Goal: Task Accomplishment & Management: Use online tool/utility

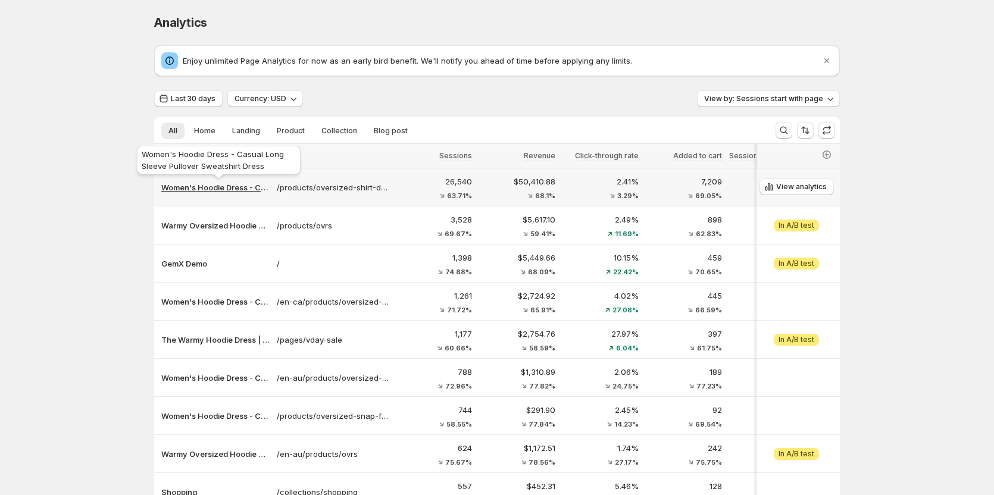
click at [226, 186] on p "Women's Hoodie Dress - Casual Long Sleeve Pullover Sweatshirt Dress" at bounding box center [215, 188] width 108 height 12
click at [233, 187] on p "Women's Hoodie Dress - Casual Long Sleeve Pullover Sweatshirt Dress" at bounding box center [215, 188] width 108 height 12
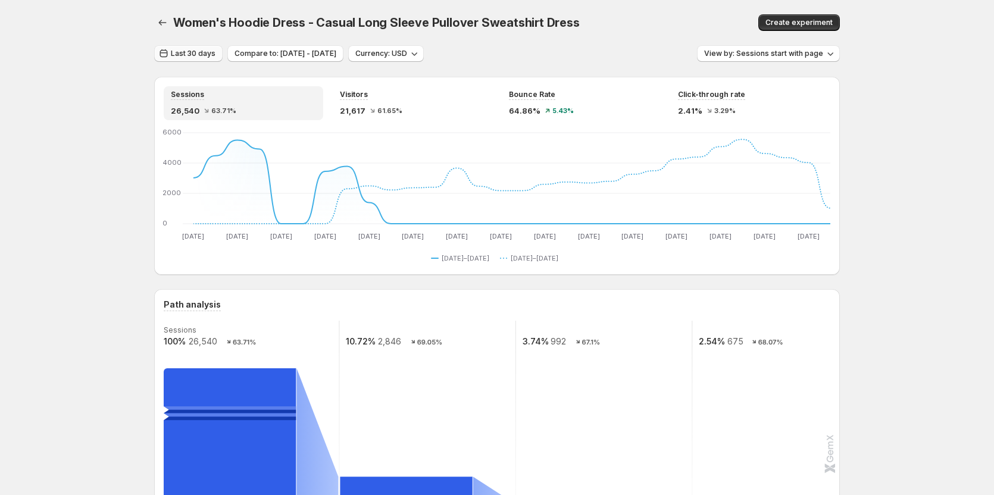
click at [203, 54] on span "Last 30 days" at bounding box center [193, 54] width 45 height 10
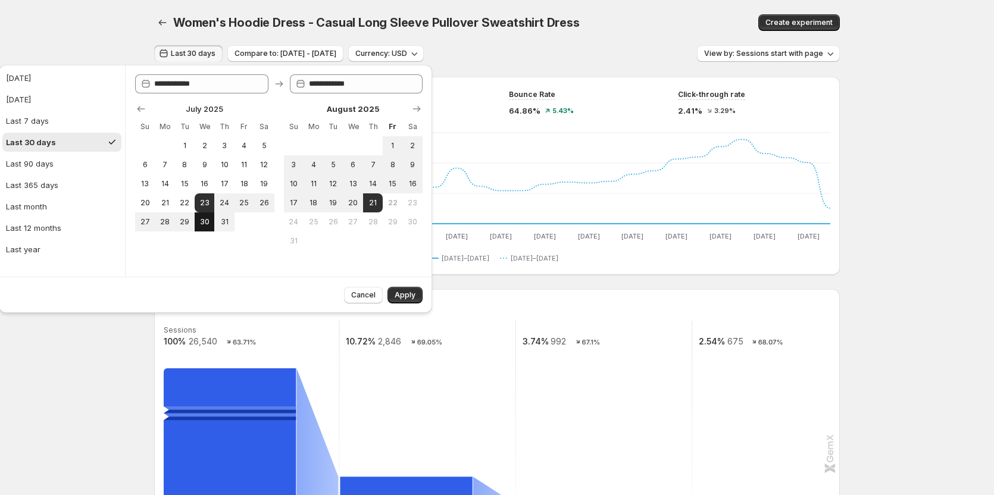
click at [202, 220] on span "30" at bounding box center [204, 222] width 10 height 10
type input "**********"
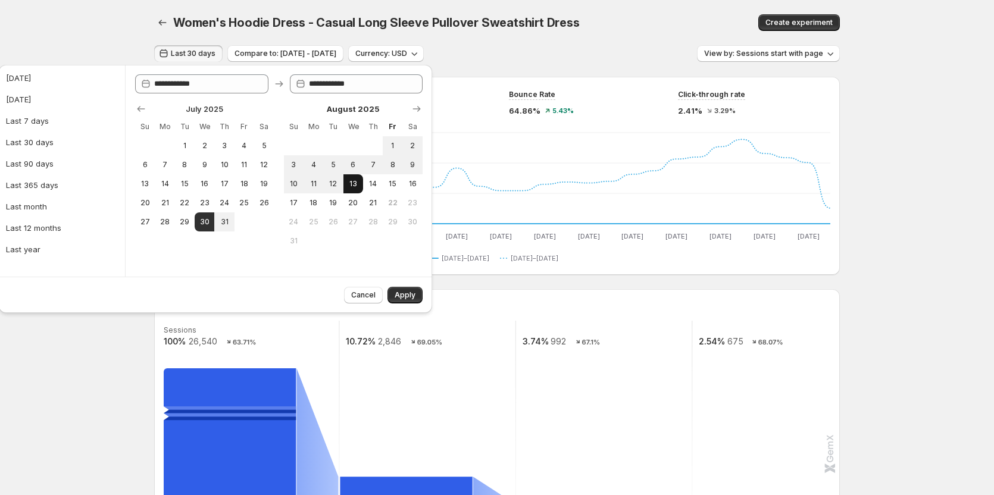
click at [345, 185] on button "13" at bounding box center [354, 183] width 20 height 19
type input "**********"
click at [413, 296] on span "Apply" at bounding box center [405, 296] width 21 height 10
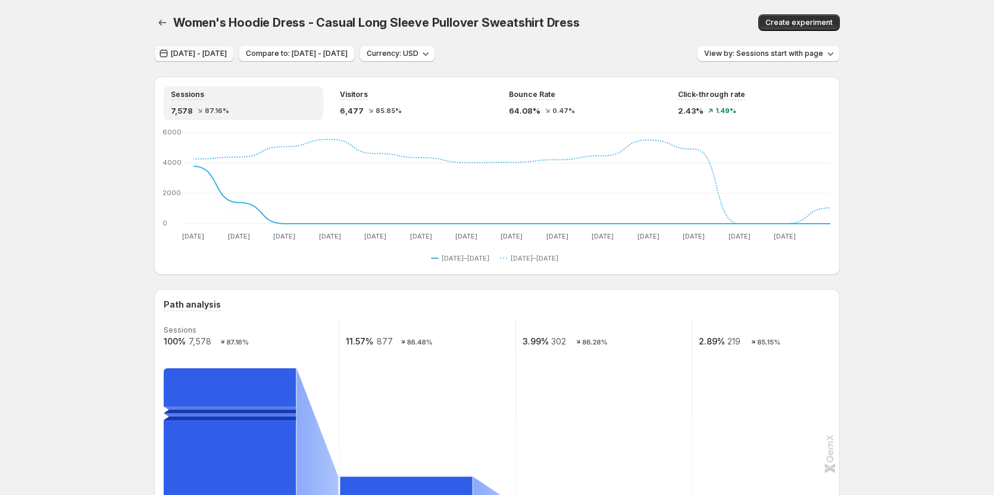
click at [234, 59] on button "Jul 29, 2025 - Aug 12, 2025" at bounding box center [194, 53] width 80 height 17
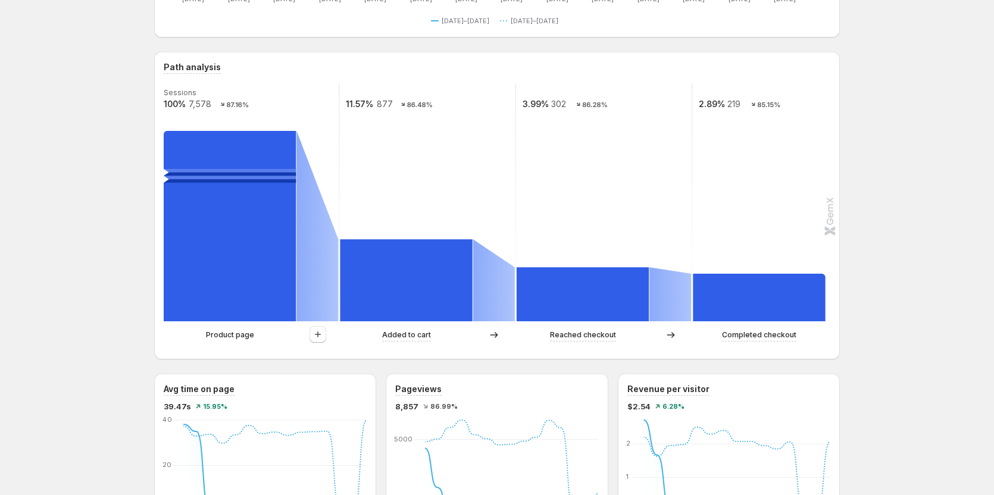
scroll to position [238, 0]
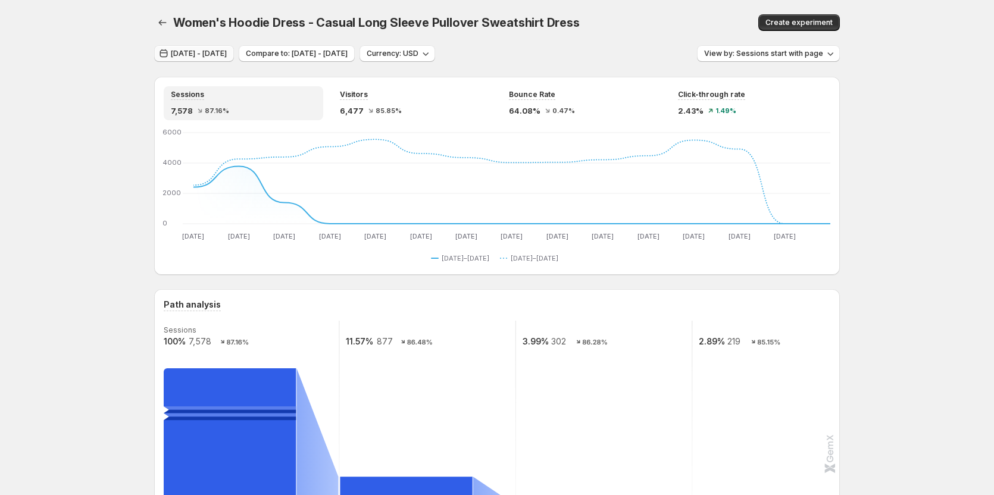
click at [227, 51] on span "Jul 30, 2025 - Aug 13, 2025" at bounding box center [199, 54] width 56 height 10
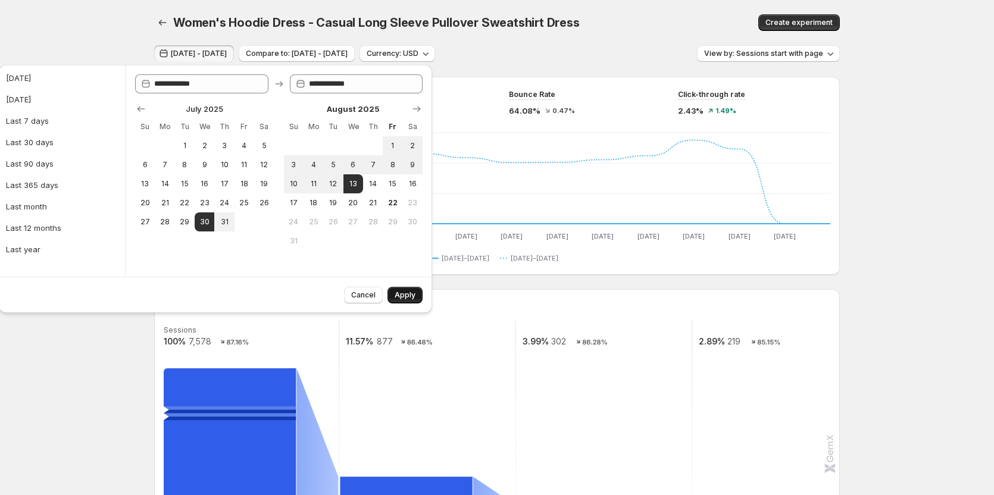
click at [407, 297] on span "Apply" at bounding box center [405, 296] width 21 height 10
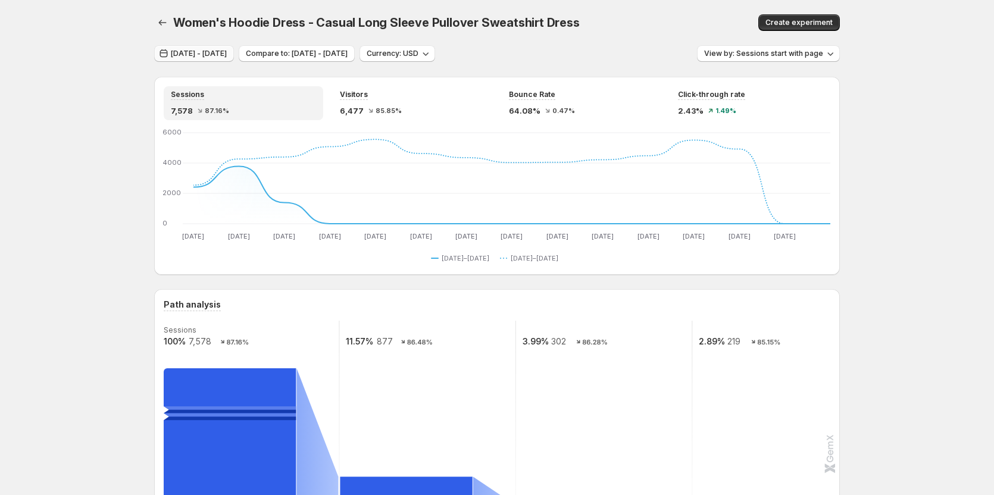
click at [226, 56] on span "Jul 30, 2025 - Aug 13, 2025" at bounding box center [199, 54] width 56 height 10
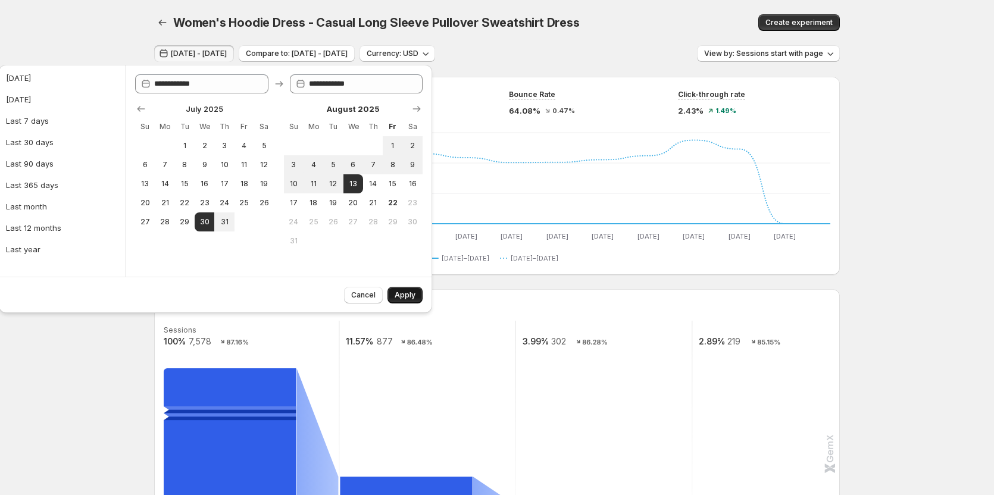
click at [391, 300] on button "Apply" at bounding box center [405, 295] width 35 height 17
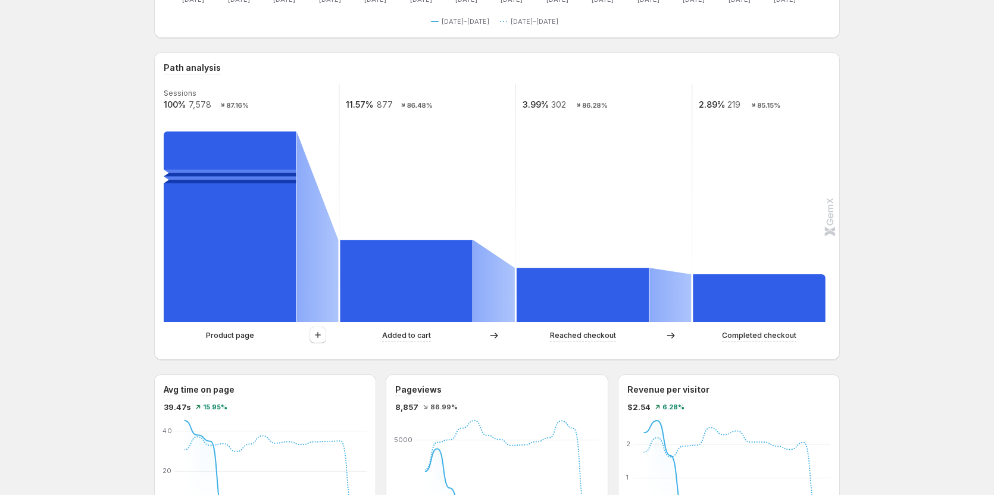
scroll to position [238, 0]
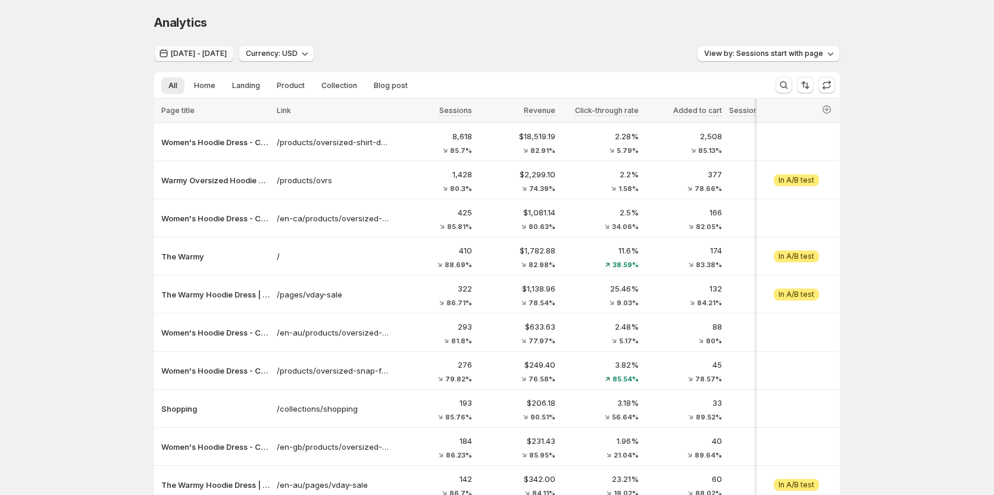
click at [226, 53] on span "Jul 30, 2025 - Aug 13, 2025" at bounding box center [199, 54] width 56 height 10
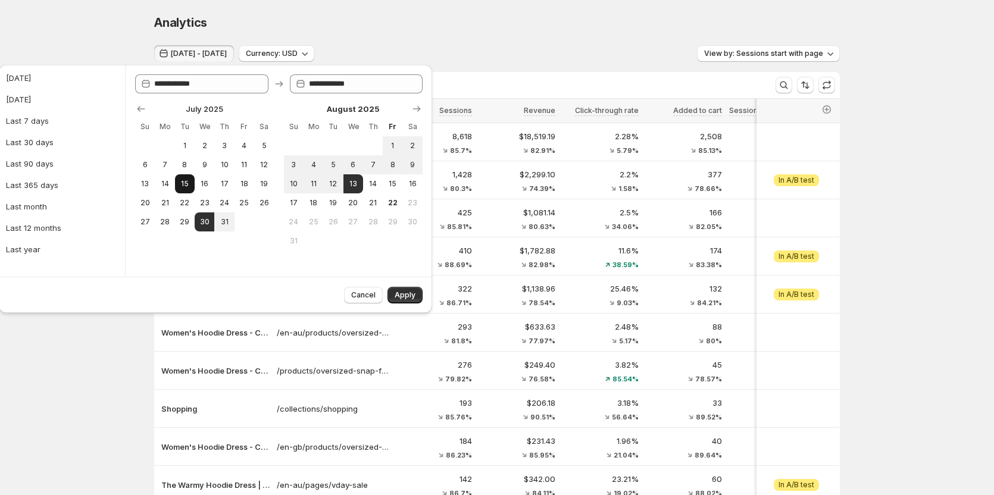
click at [185, 184] on span "15" at bounding box center [185, 184] width 10 height 10
type input "**********"
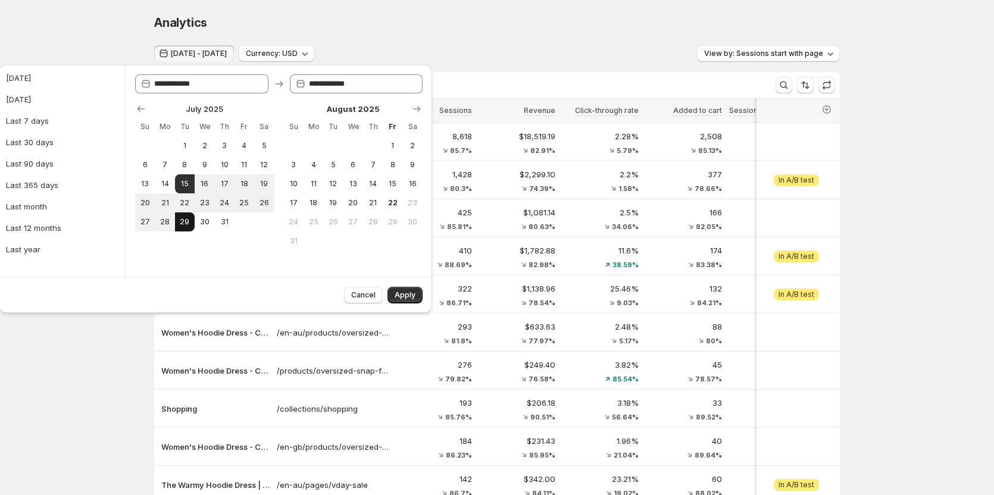
click at [188, 220] on span "29" at bounding box center [185, 222] width 10 height 10
type input "**********"
click at [403, 294] on span "Apply" at bounding box center [405, 296] width 21 height 10
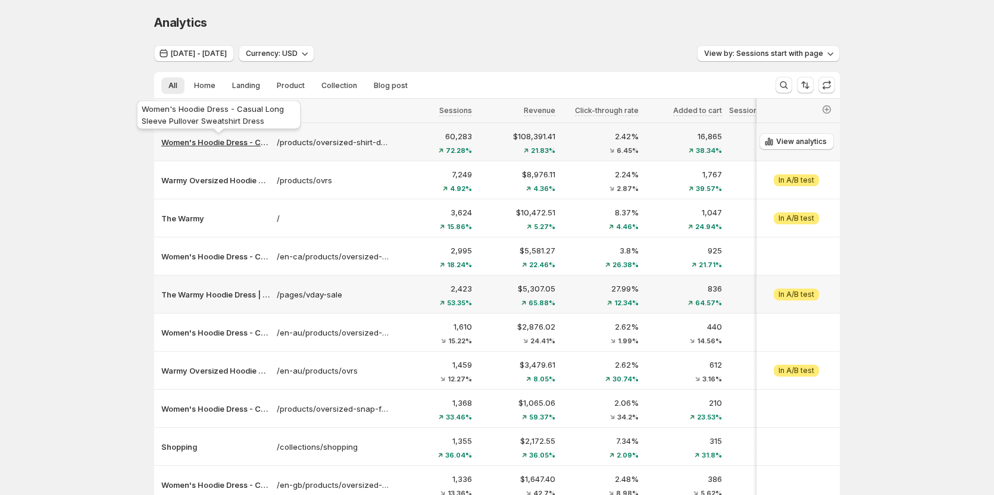
click at [215, 143] on p "Women's Hoodie Dress - Casual Long Sleeve Pullover Sweatshirt Dress" at bounding box center [215, 142] width 108 height 12
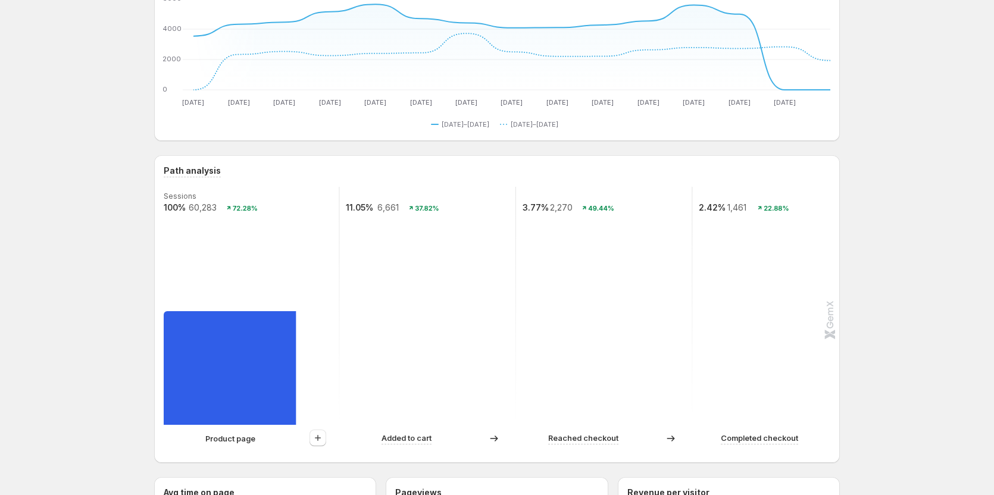
scroll to position [238, 0]
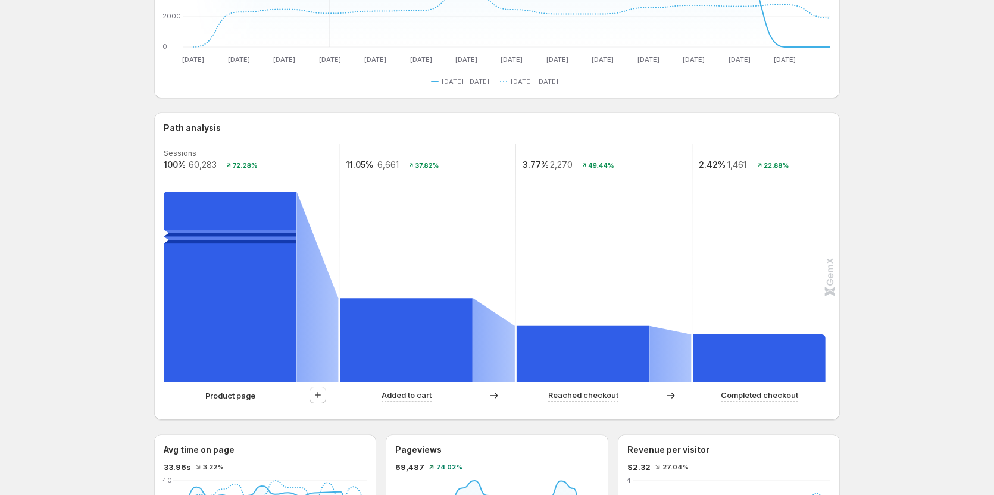
scroll to position [119, 0]
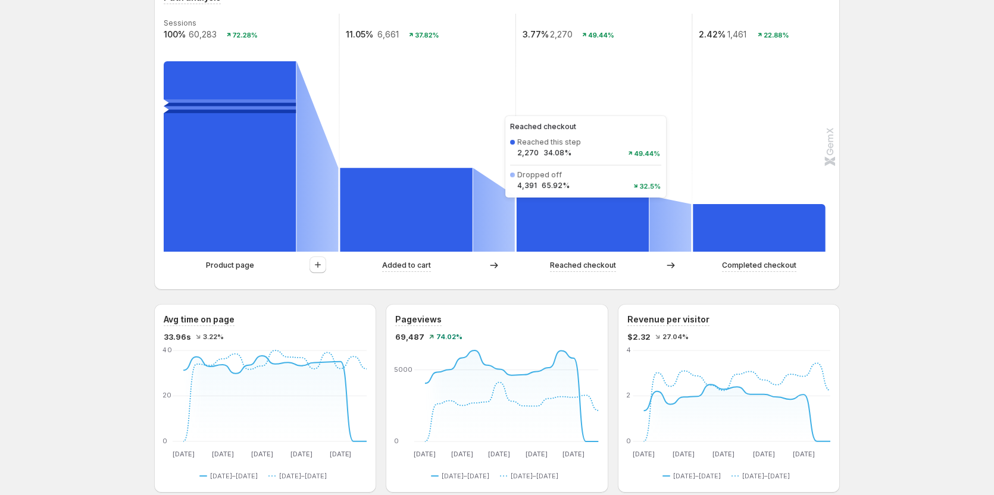
scroll to position [357, 0]
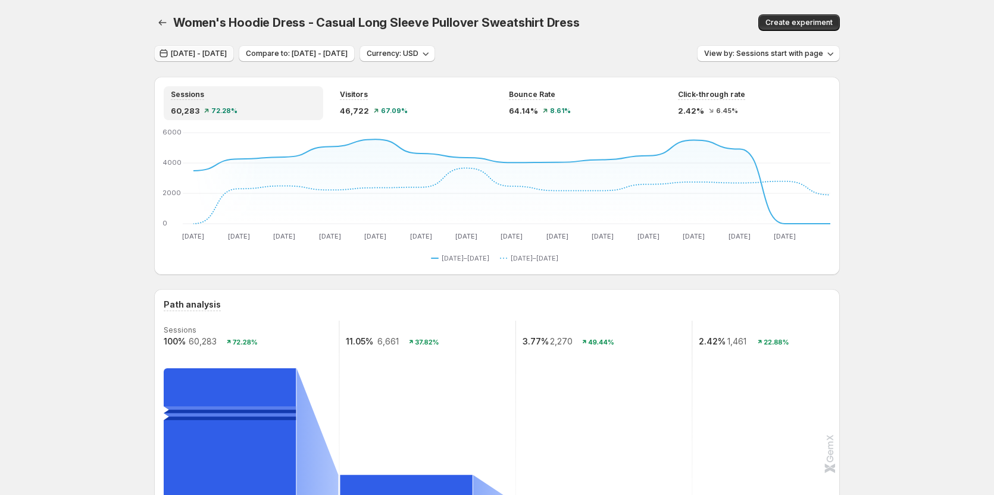
click at [210, 58] on button "[DATE] - [DATE]" at bounding box center [194, 53] width 80 height 17
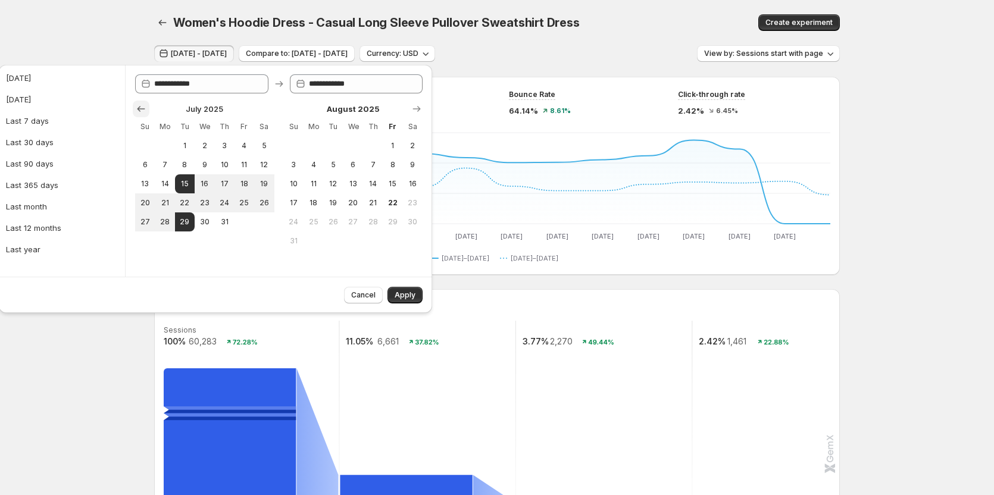
click at [144, 108] on icon "Show previous month, June 2025" at bounding box center [141, 109] width 12 height 12
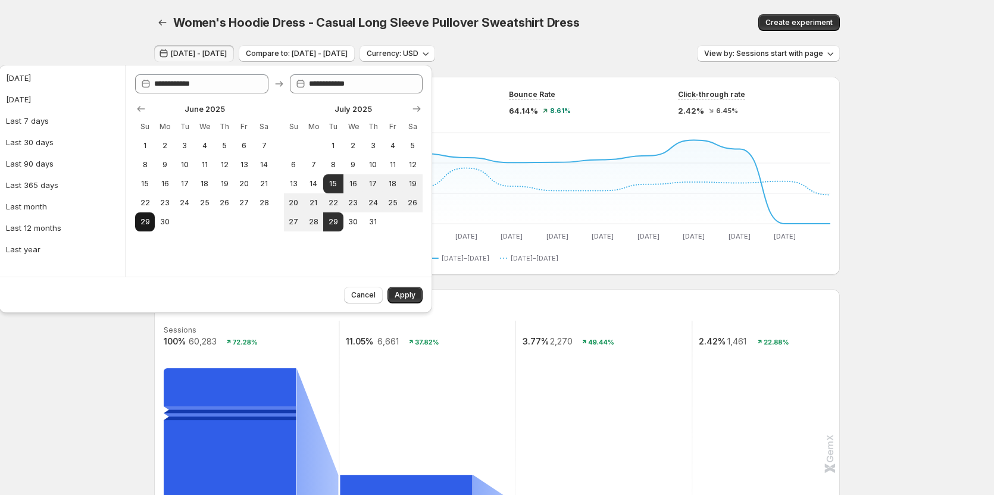
click at [148, 217] on span "29" at bounding box center [145, 222] width 10 height 10
type input "**********"
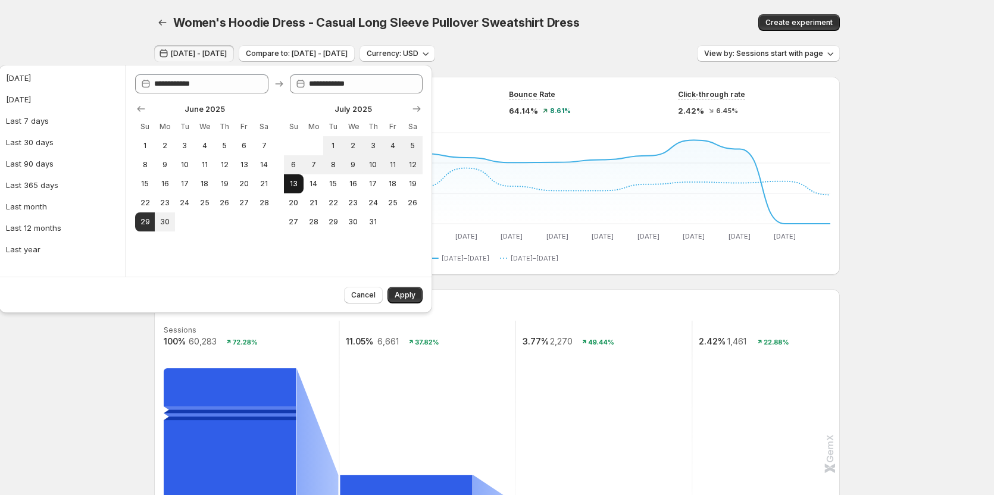
click at [296, 182] on span "13" at bounding box center [294, 184] width 10 height 10
type input "**********"
click at [402, 298] on span "Apply" at bounding box center [405, 296] width 21 height 10
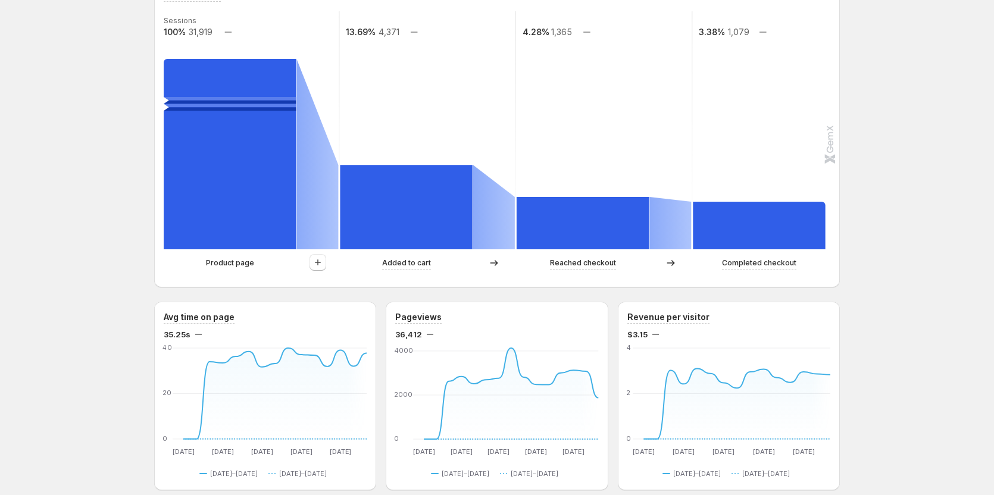
scroll to position [238, 0]
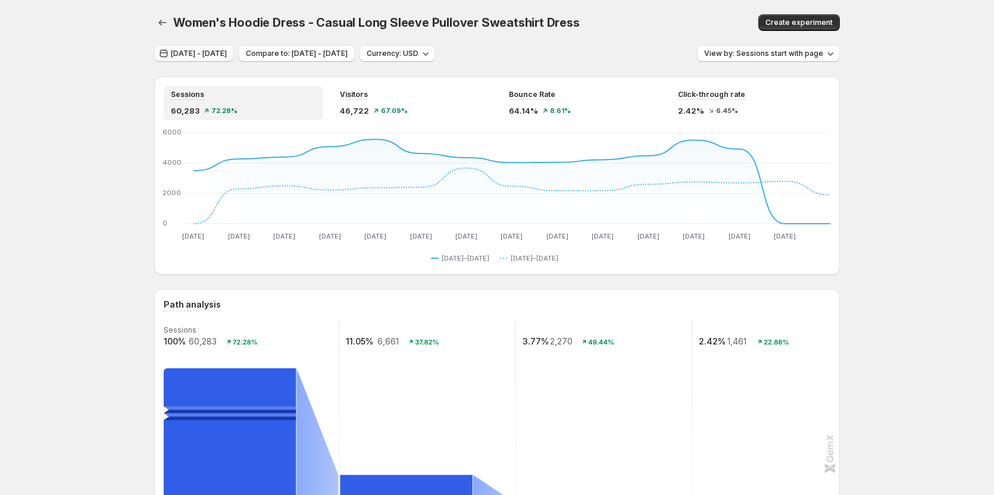
click at [233, 45] on button "Jul 14, 2025 - Jul 28, 2025" at bounding box center [194, 53] width 80 height 17
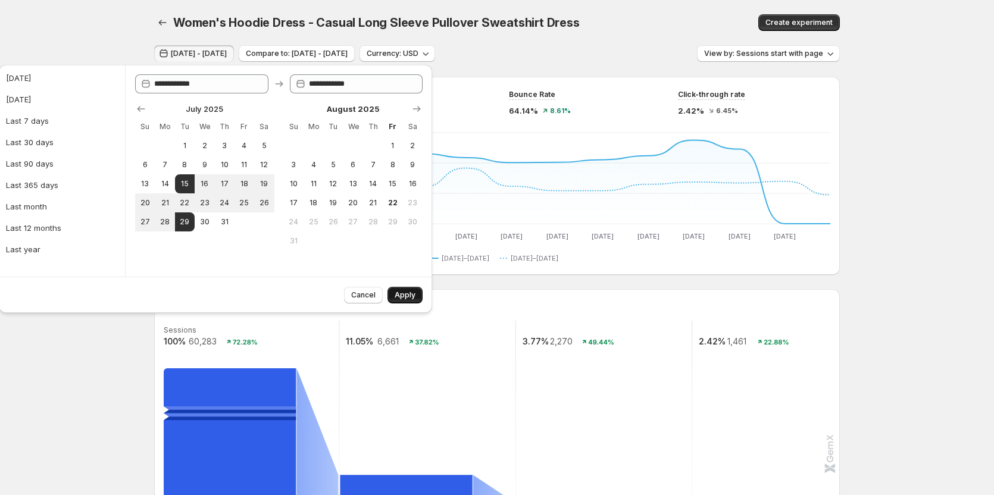
click at [403, 293] on span "Apply" at bounding box center [405, 296] width 21 height 10
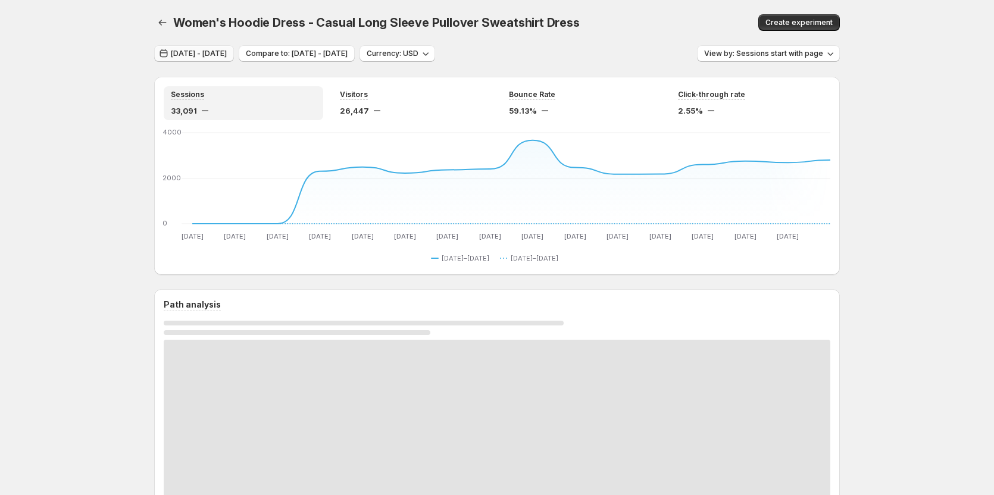
click at [227, 54] on span "[DATE] - [DATE]" at bounding box center [199, 54] width 56 height 10
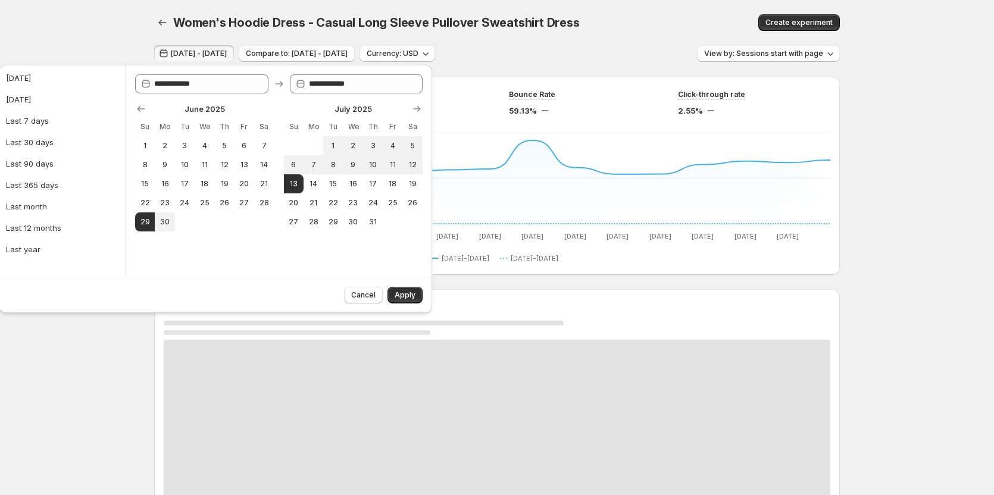
click at [289, 33] on div "Women's Hoodie Dress - Casual Long Sleeve Pullover Sweatshirt Dress. This page …" at bounding box center [497, 22] width 686 height 45
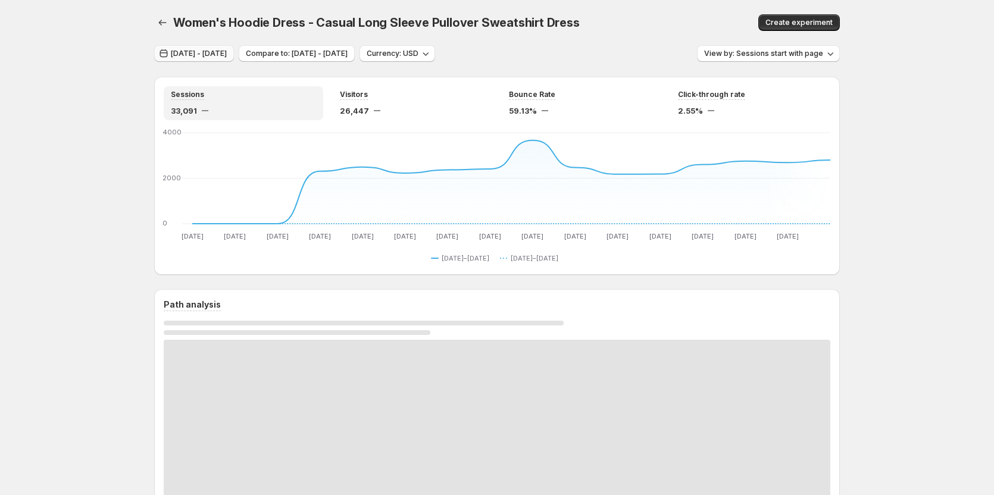
click at [227, 55] on span "[DATE] - [DATE]" at bounding box center [199, 54] width 56 height 10
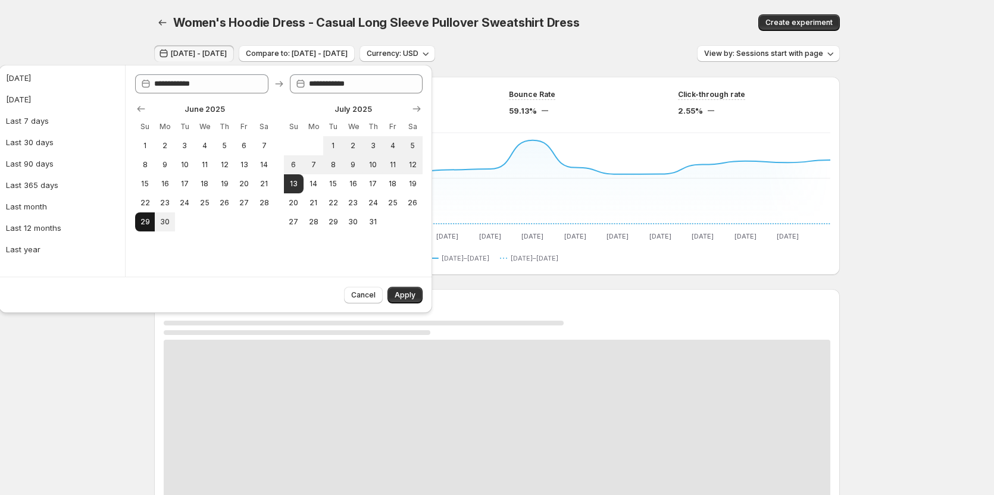
click at [151, 220] on button "29" at bounding box center [145, 222] width 20 height 19
click at [293, 180] on span "13" at bounding box center [294, 184] width 10 height 10
type input "**********"
click at [413, 292] on span "Apply" at bounding box center [405, 296] width 21 height 10
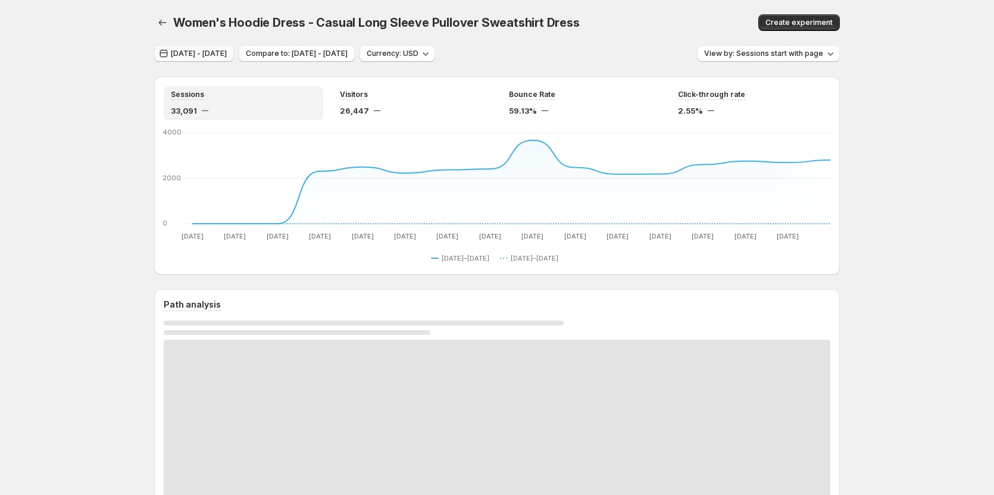
click at [227, 54] on span "[DATE] - [DATE]" at bounding box center [199, 54] width 56 height 10
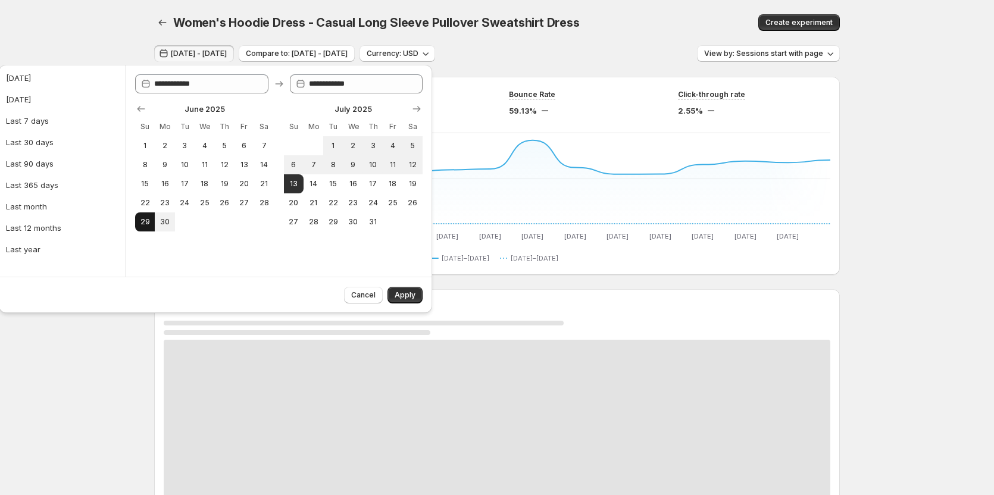
click at [148, 225] on span "29" at bounding box center [145, 222] width 10 height 10
click at [290, 180] on span "13" at bounding box center [294, 184] width 10 height 10
type input "**********"
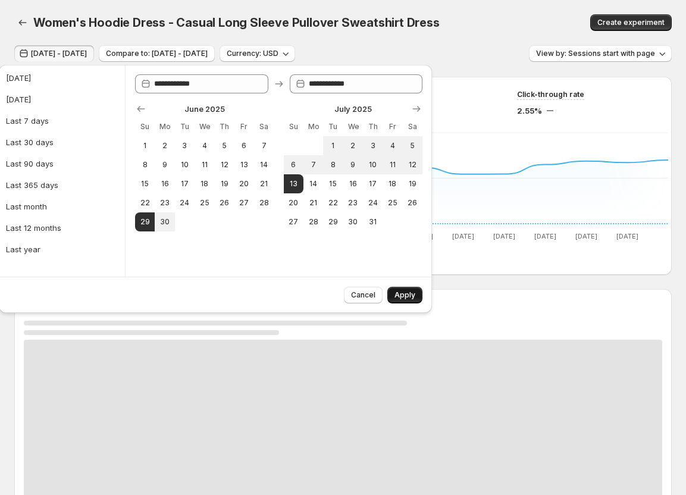
click at [406, 293] on span "Apply" at bounding box center [405, 296] width 21 height 10
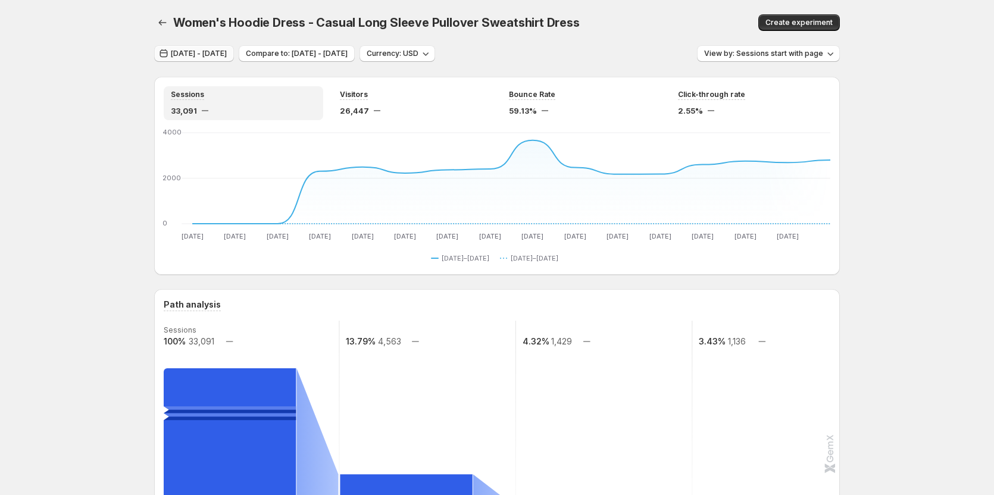
click at [227, 52] on span "Jun 28, 2025 - Jul 12, 2025" at bounding box center [199, 54] width 56 height 10
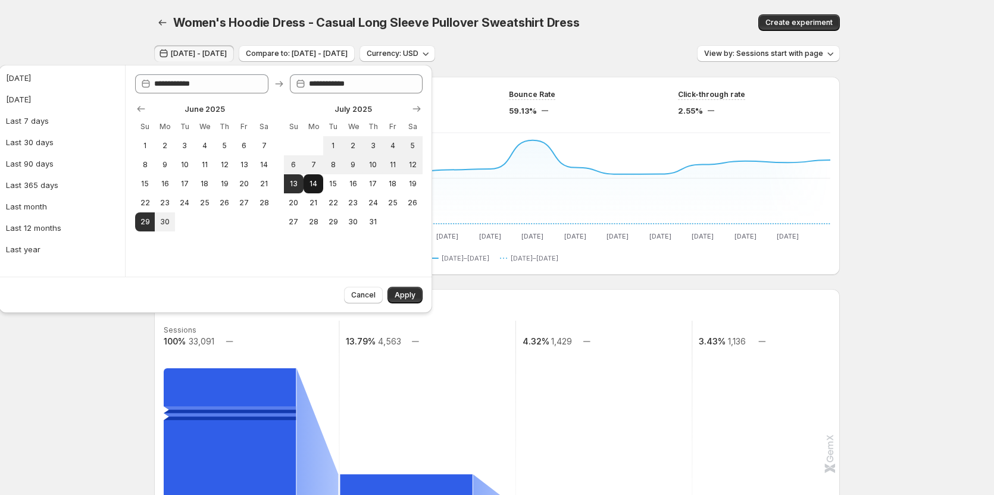
click at [311, 187] on span "14" at bounding box center [313, 184] width 10 height 10
type input "**********"
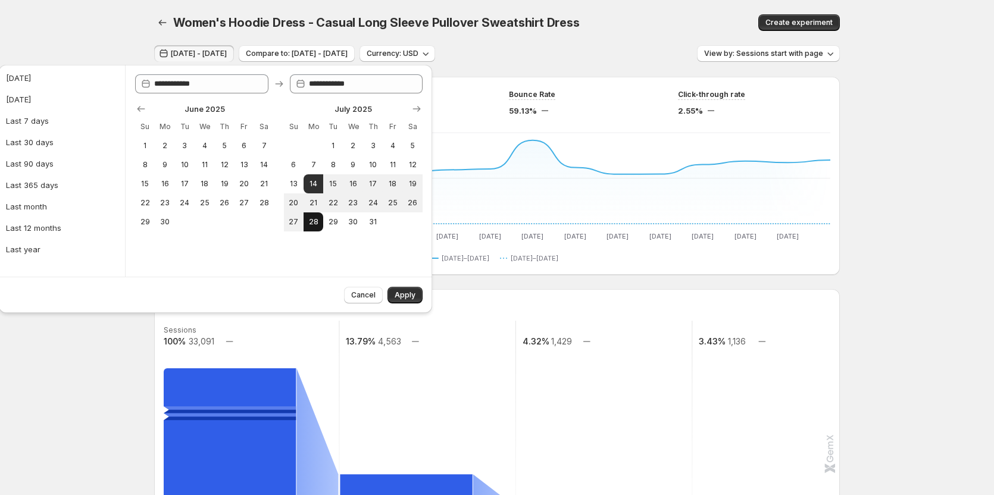
click at [320, 219] on button "28" at bounding box center [314, 222] width 20 height 19
type input "**********"
click at [413, 295] on span "Apply" at bounding box center [405, 296] width 21 height 10
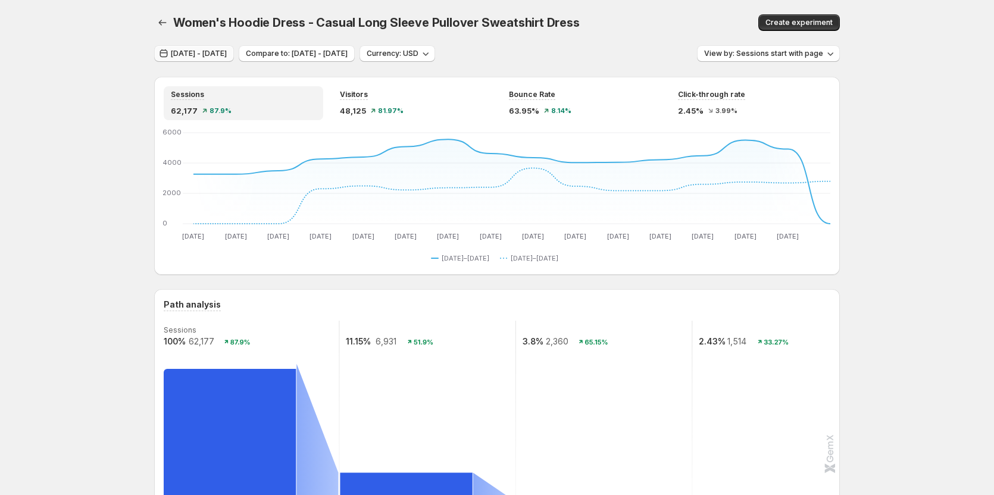
click at [227, 50] on span "Jul 13, 2025 - Jul 27, 2025" at bounding box center [199, 54] width 56 height 10
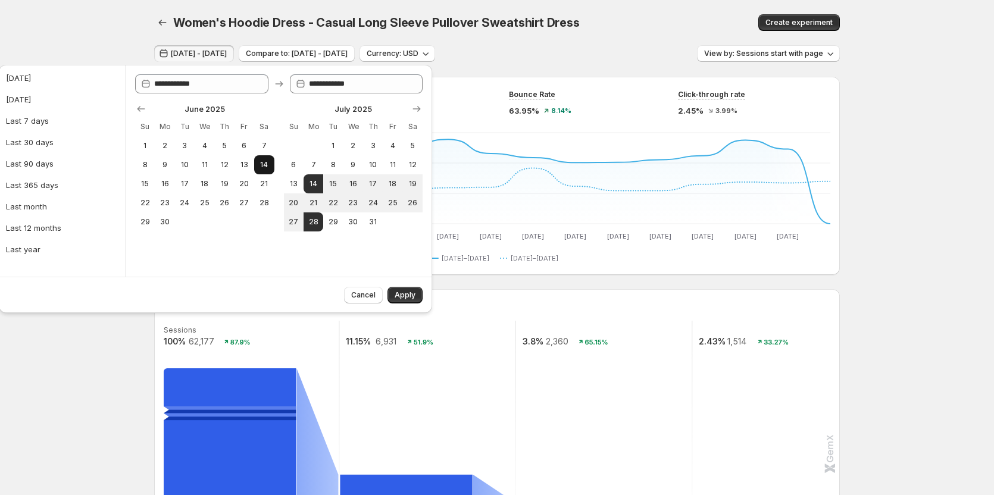
click at [274, 160] on button "14" at bounding box center [264, 164] width 20 height 19
type input "**********"
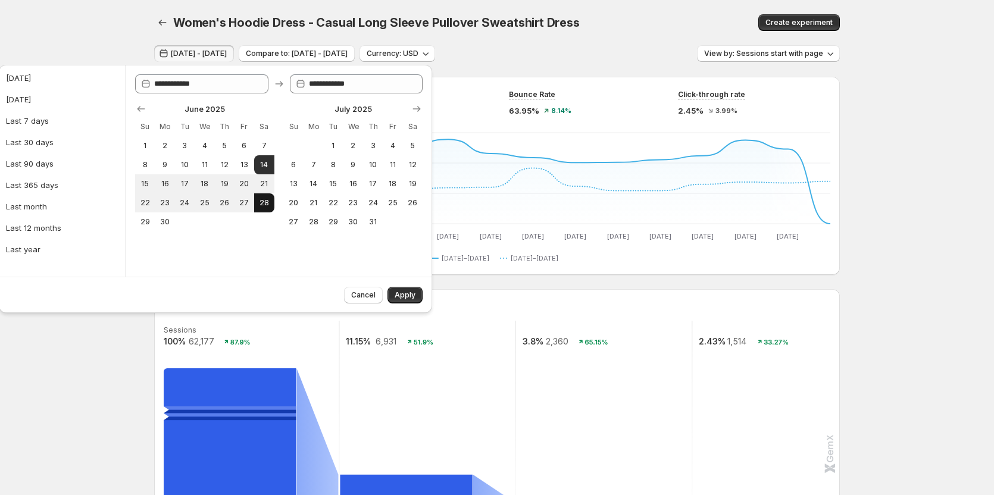
click at [266, 198] on span "28" at bounding box center [264, 203] width 10 height 10
type input "**********"
click at [393, 294] on button "Apply" at bounding box center [405, 295] width 35 height 17
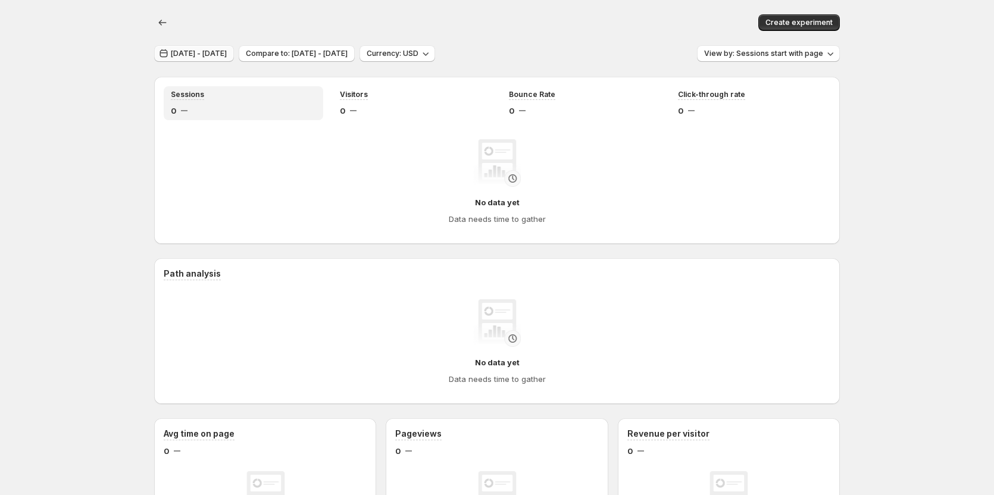
click at [227, 56] on span "Jun 13, 2025 - Jun 27, 2025" at bounding box center [199, 54] width 56 height 10
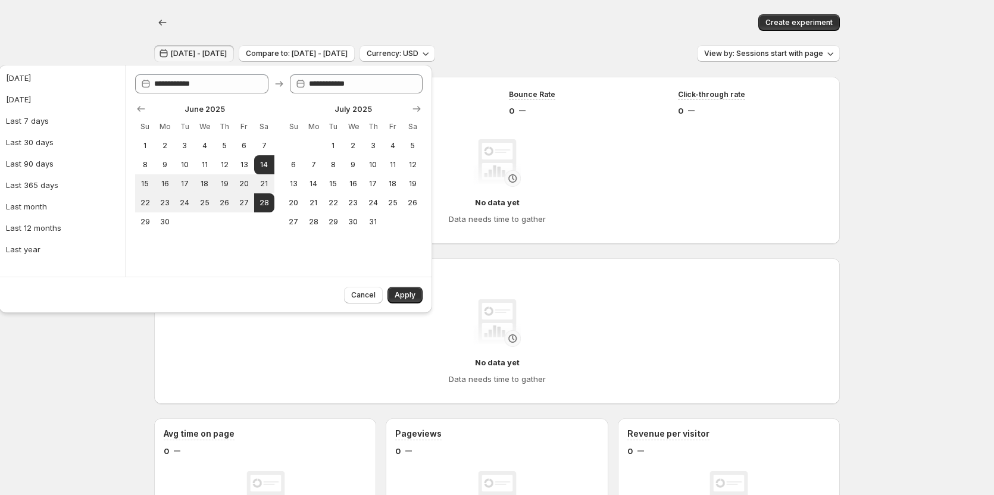
click at [604, 29] on div "Create experiment" at bounding box center [655, 22] width 372 height 17
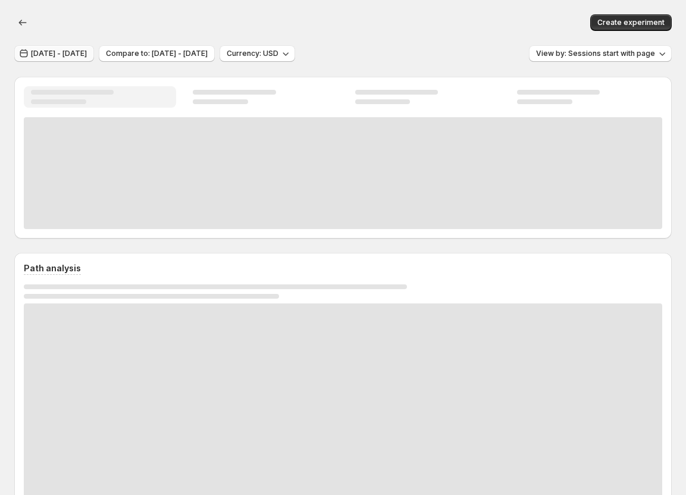
click at [87, 52] on span "[DATE] - [DATE]" at bounding box center [59, 54] width 56 height 10
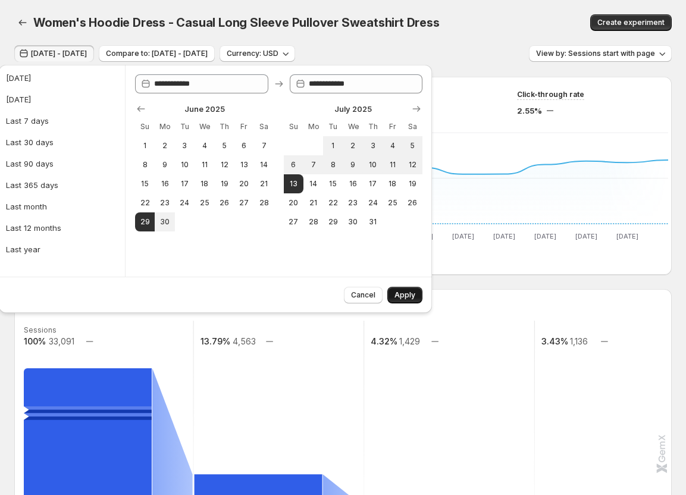
click at [410, 298] on span "Apply" at bounding box center [405, 296] width 21 height 10
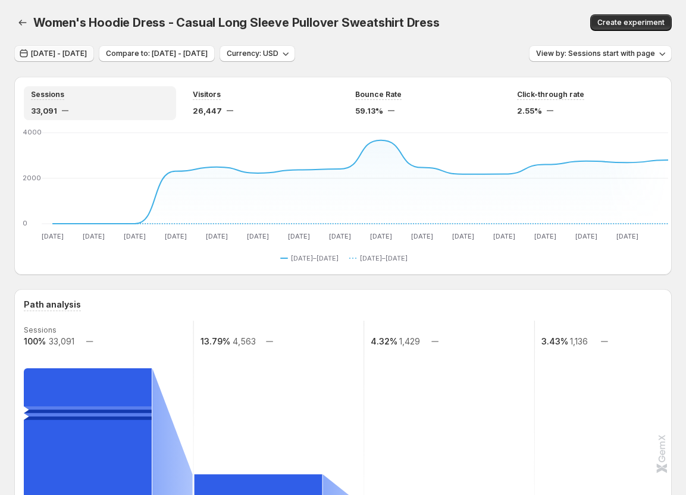
click at [87, 54] on span "Jun 28, 2025 - Jul 12, 2025" at bounding box center [59, 54] width 56 height 10
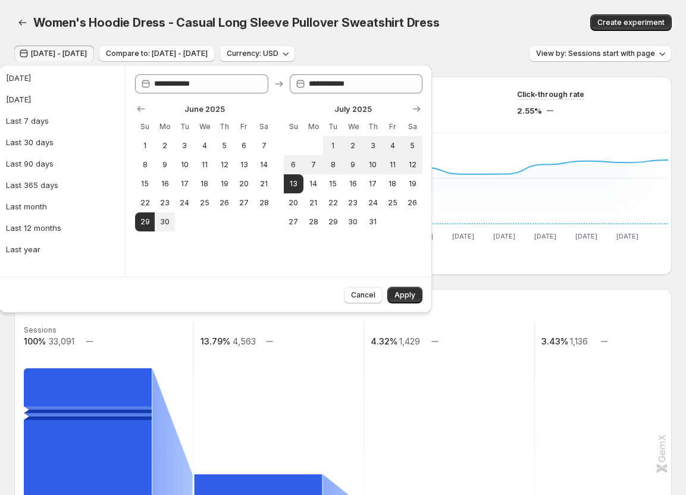
click at [469, 269] on div "Sessions 33,091 Visitors 26,447 Bounce Rate 59.13% Click-through rate 2.55% Jun…" at bounding box center [343, 176] width 658 height 198
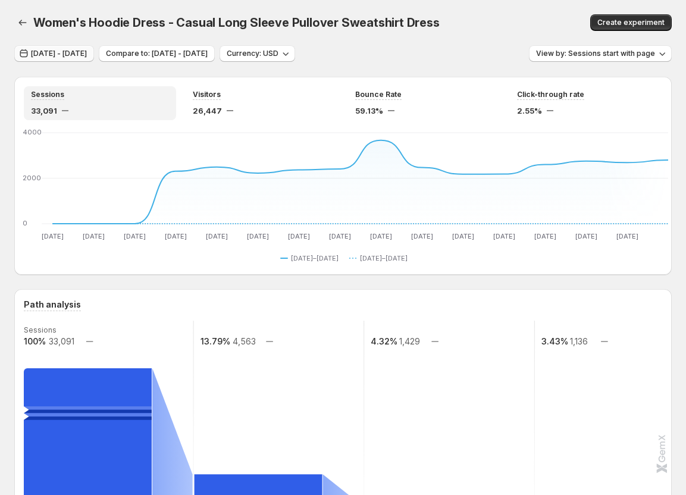
click at [87, 56] on span "Jun 28, 2025 - Jul 12, 2025" at bounding box center [59, 54] width 56 height 10
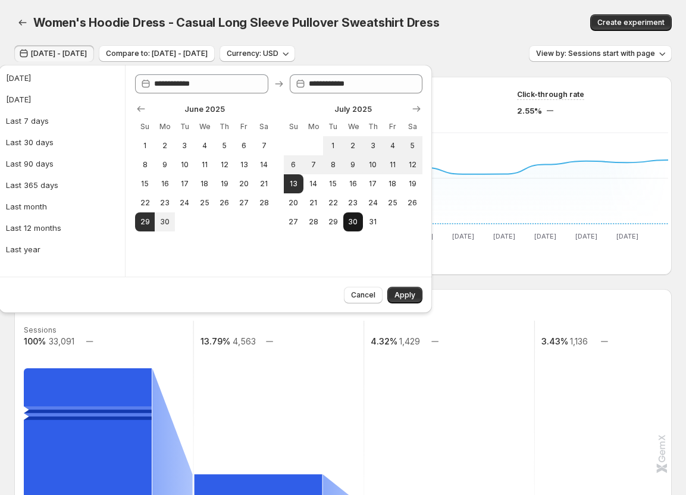
click at [357, 227] on button "30" at bounding box center [354, 222] width 20 height 19
type input "**********"
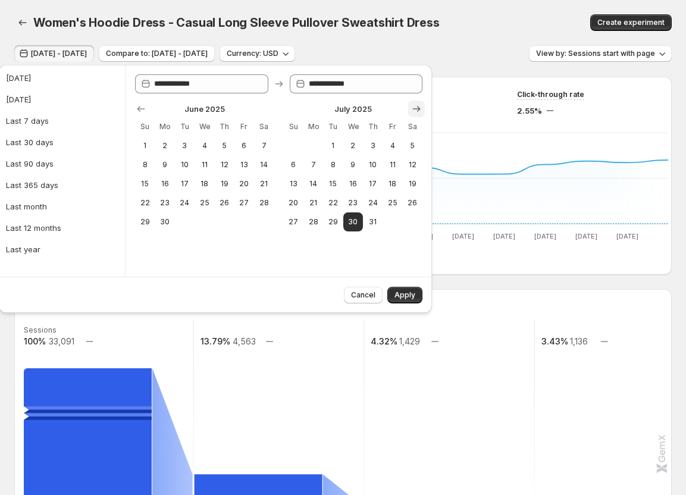
click at [416, 109] on icon "Show next month, August 2025" at bounding box center [417, 109] width 8 height 6
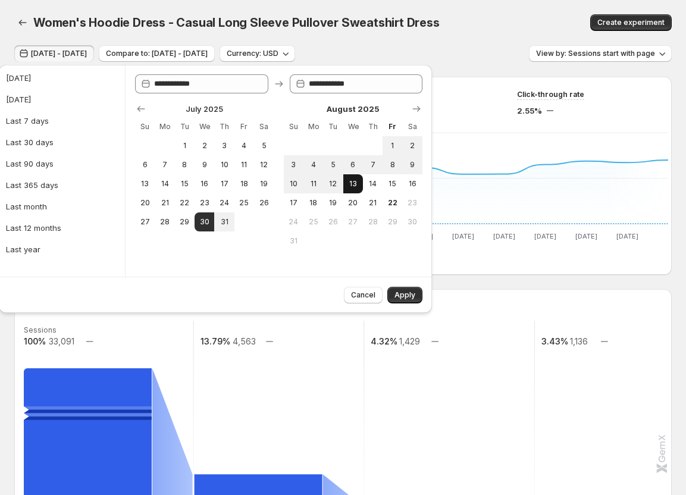
click at [352, 185] on span "13" at bounding box center [353, 184] width 10 height 10
type input "**********"
click at [412, 298] on span "Apply" at bounding box center [405, 296] width 21 height 10
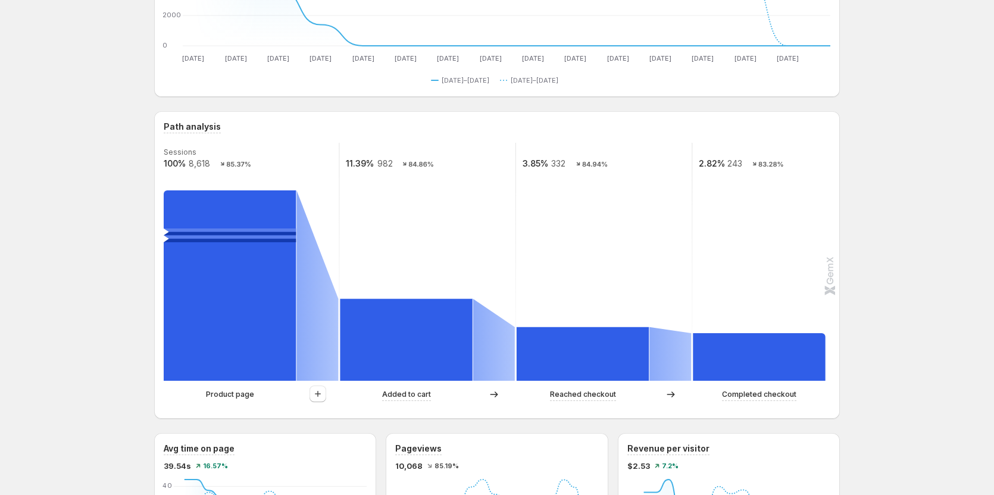
scroll to position [179, 0]
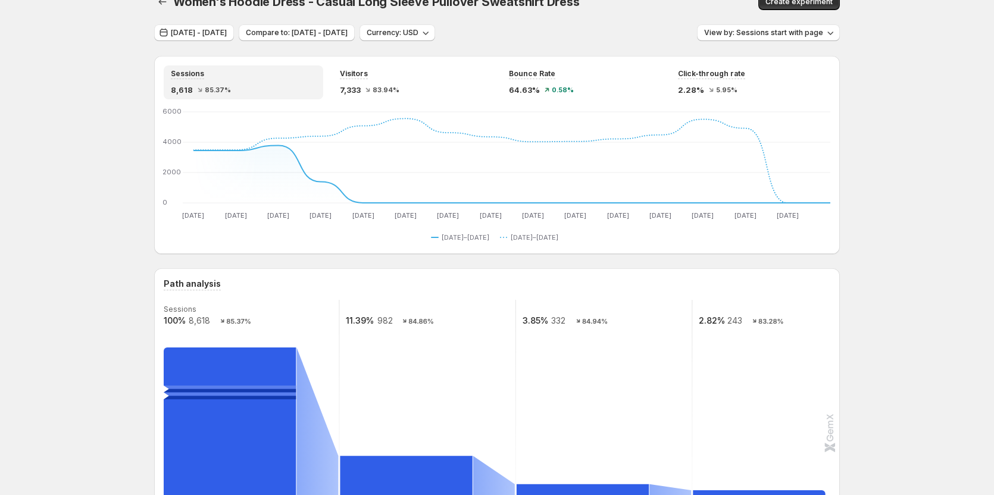
scroll to position [0, 0]
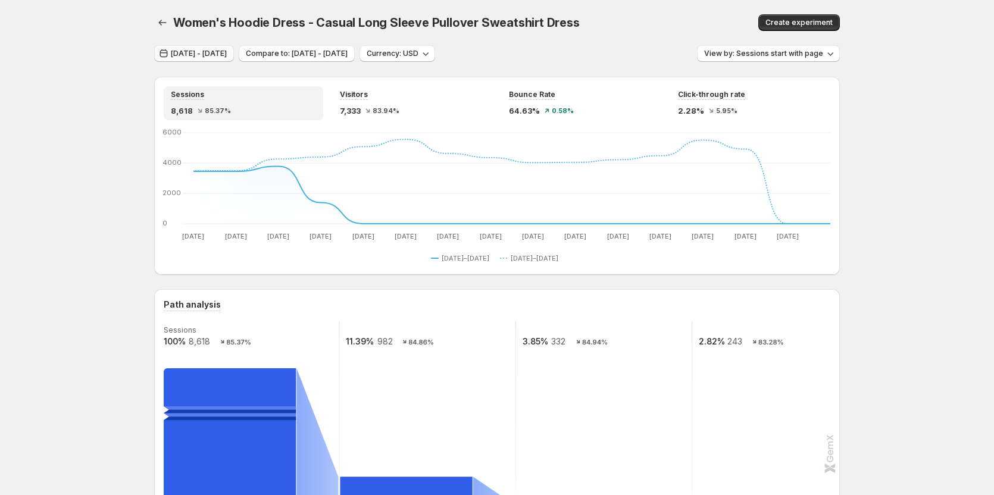
click at [234, 60] on button "Jul 29, 2025 - Aug 12, 2025" at bounding box center [194, 53] width 80 height 17
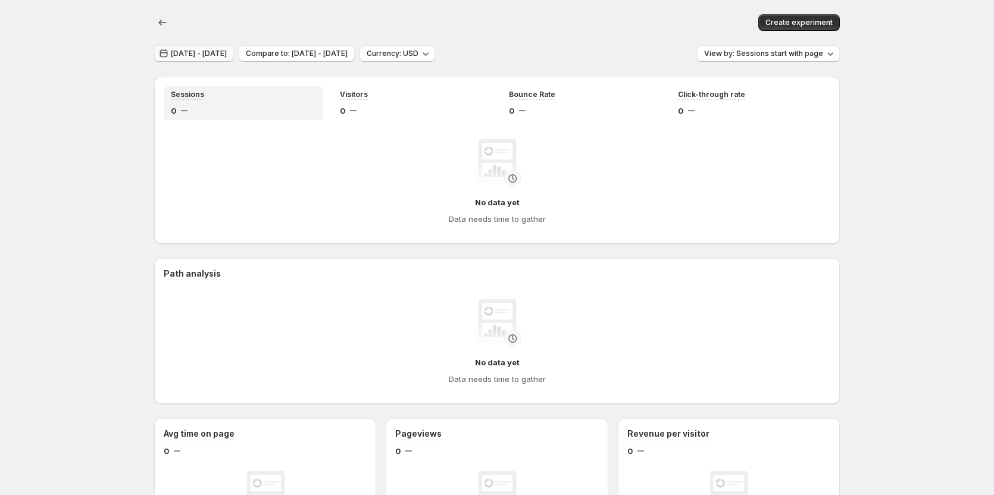
click at [234, 48] on button "[DATE] - [DATE]" at bounding box center [194, 53] width 80 height 17
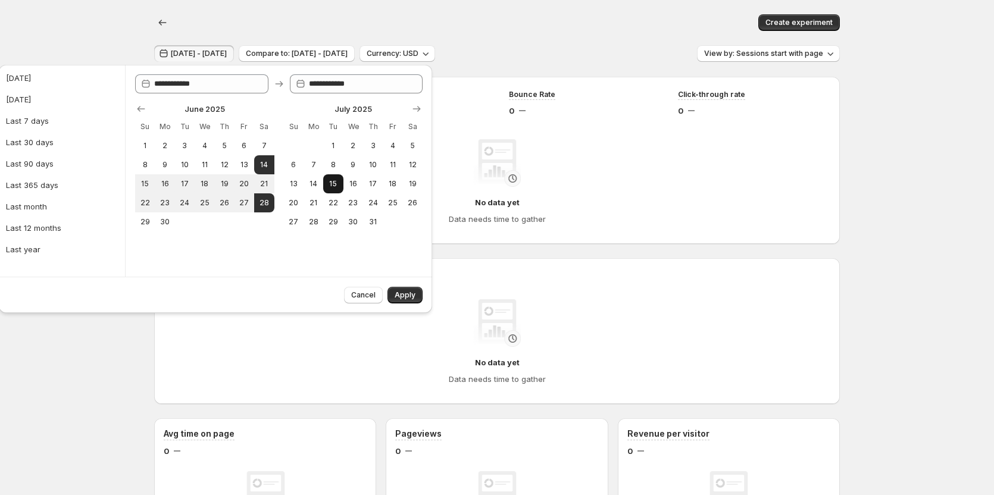
click at [327, 186] on button "15" at bounding box center [333, 183] width 20 height 19
type input "**********"
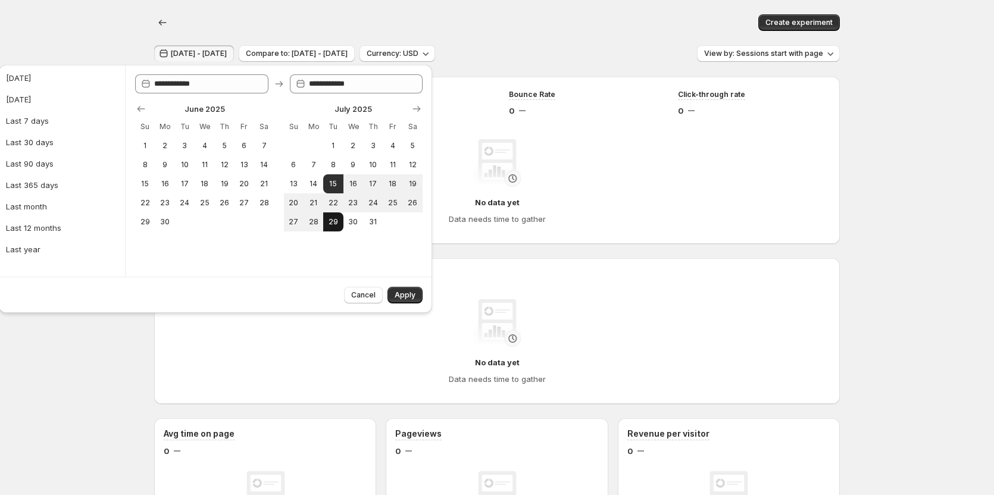
click at [335, 221] on span "29" at bounding box center [333, 222] width 10 height 10
type input "**********"
click at [399, 294] on span "Apply" at bounding box center [405, 296] width 21 height 10
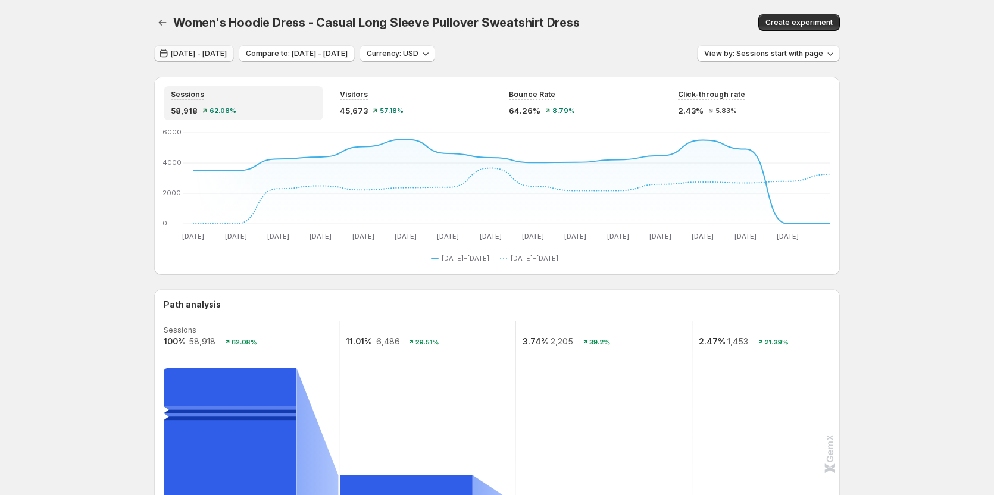
click at [198, 60] on button "Jul 14, 2025 - Jul 28, 2025" at bounding box center [194, 53] width 80 height 17
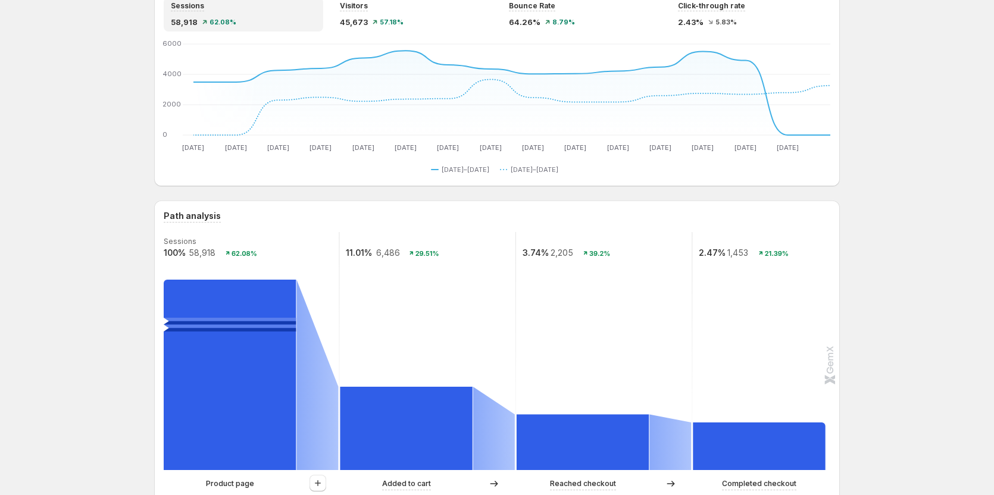
scroll to position [91, 0]
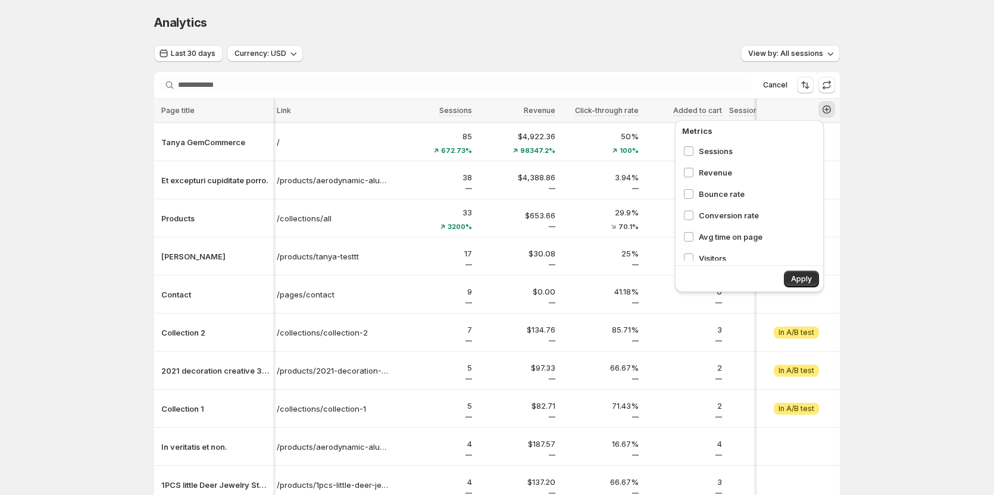
scroll to position [177, 0]
click at [861, 149] on div "Analytics. This page is ready Analytics Last 30 days Currency: USD View by: All…" at bounding box center [497, 299] width 994 height 598
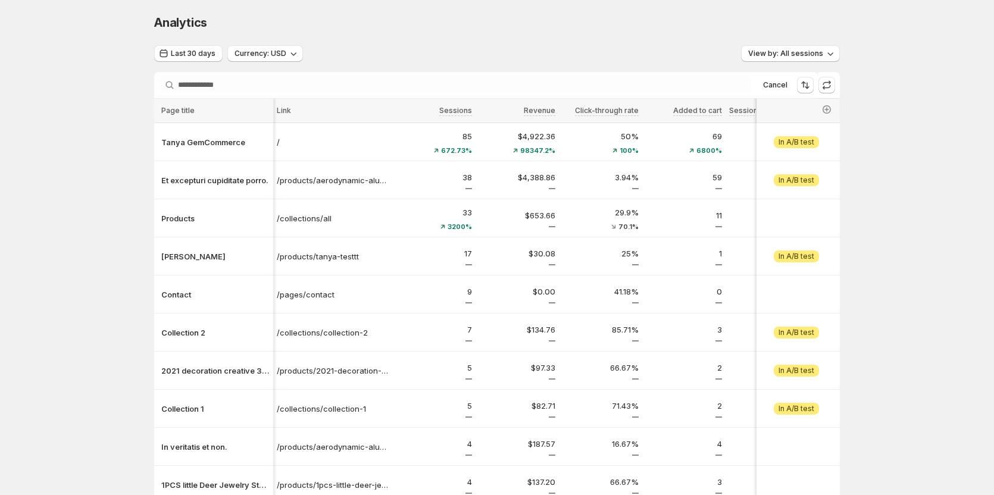
scroll to position [60, 6]
